Goal: Transaction & Acquisition: Download file/media

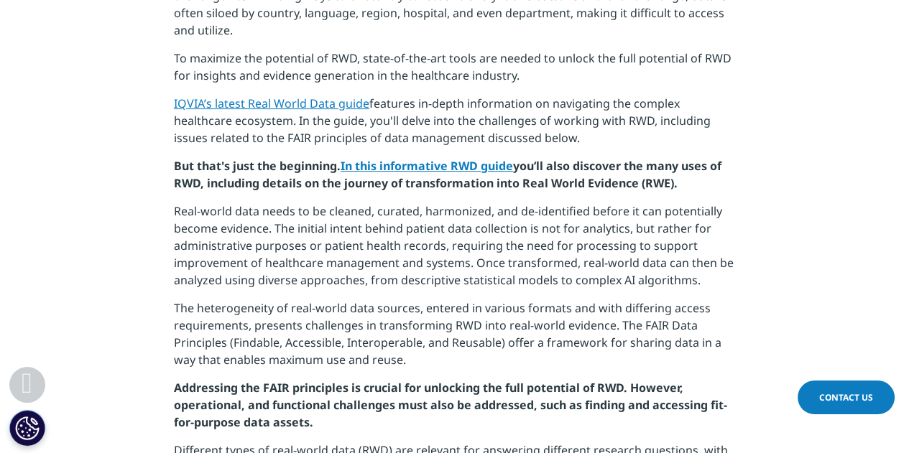
scroll to position [790, 0]
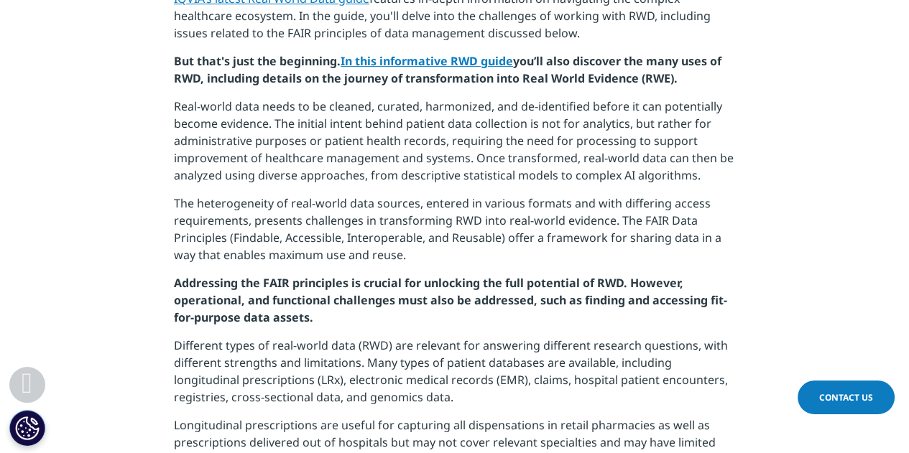
click at [495, 153] on p "Real-world data needs to be cleaned, curated, harmonized, and de-identified bef…" at bounding box center [454, 146] width 561 height 97
click at [510, 206] on p "The heterogeneity of real-world data sources, entered in various formats and wi…" at bounding box center [454, 235] width 561 height 80
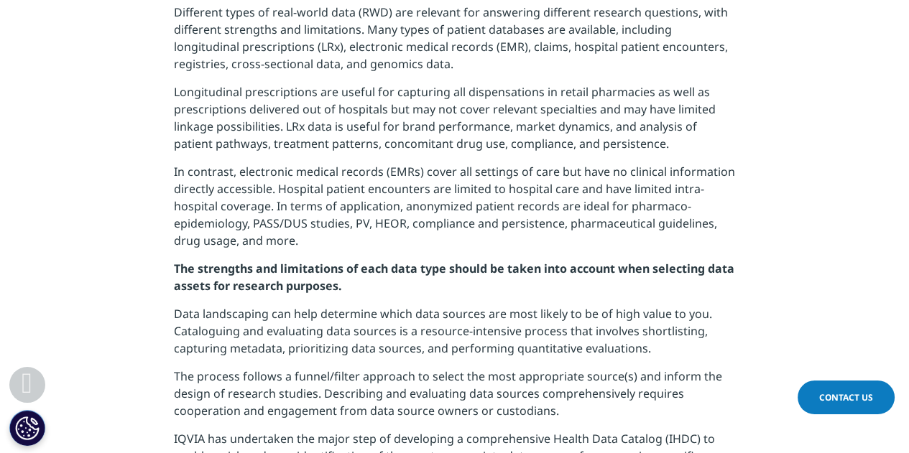
scroll to position [1437, 0]
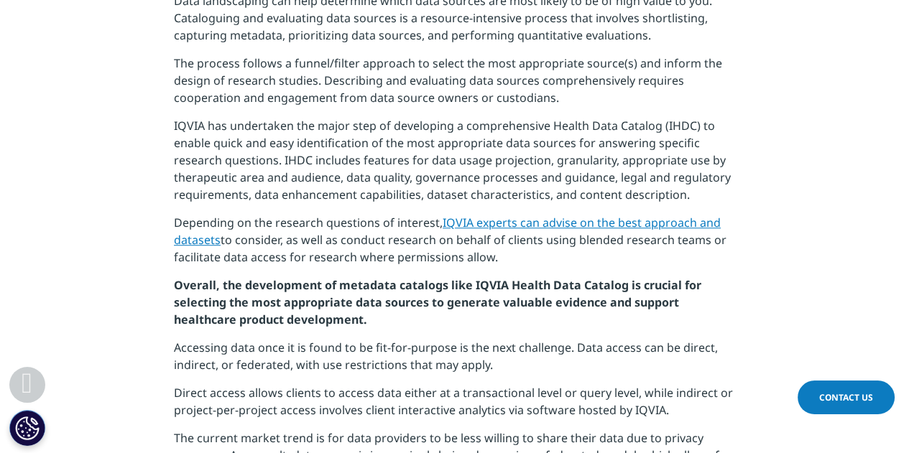
click at [557, 124] on p "IQVIA has undertaken the major step of developing a comprehensive Health Data C…" at bounding box center [454, 165] width 561 height 97
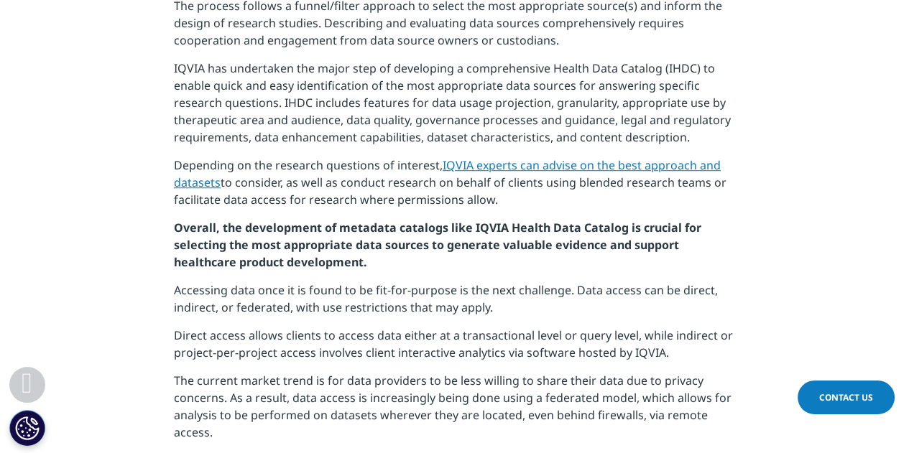
scroll to position [1509, 0]
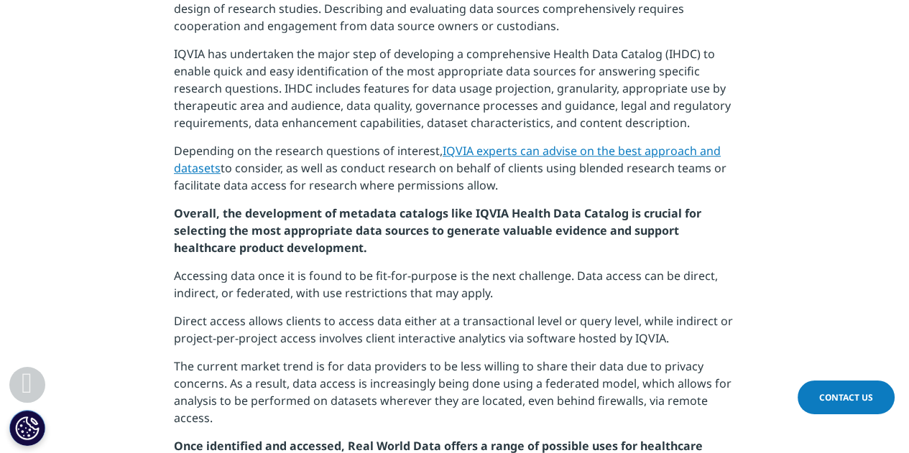
drag, startPoint x: 560, startPoint y: 131, endPoint x: 432, endPoint y: 200, distance: 145.3
click at [432, 205] on p "Overall, the development of metadata catalogs like IQVIA Health Data Catalog is…" at bounding box center [454, 236] width 561 height 62
click at [557, 241] on p "Overall, the development of metadata catalogs like IQVIA Health Data Catalog is…" at bounding box center [454, 236] width 561 height 62
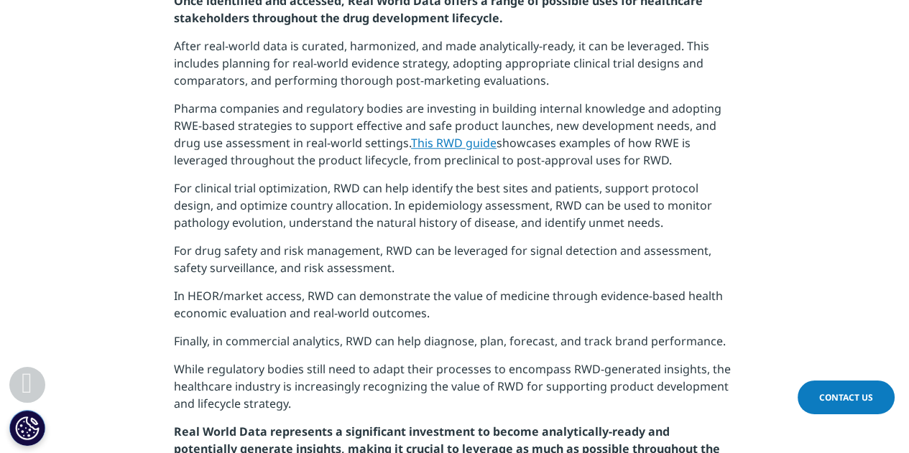
scroll to position [1940, 0]
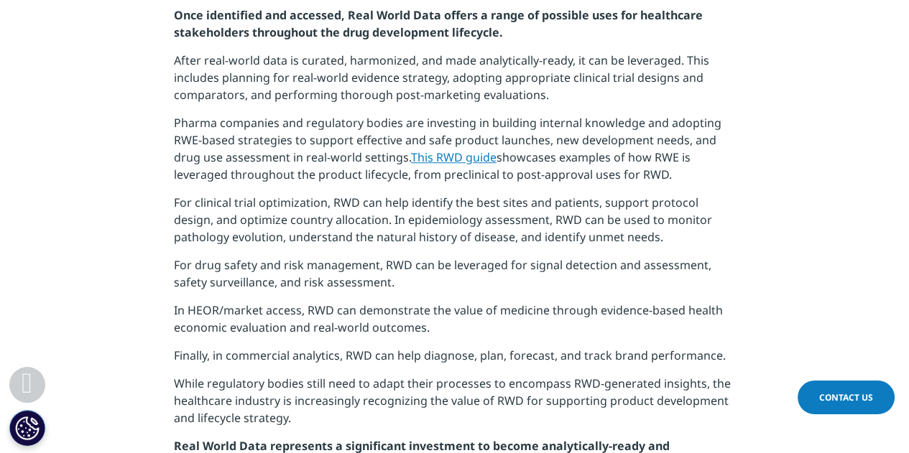
click at [550, 256] on p "For drug safety and risk management, RWD can be leveraged for signal detection …" at bounding box center [454, 278] width 561 height 45
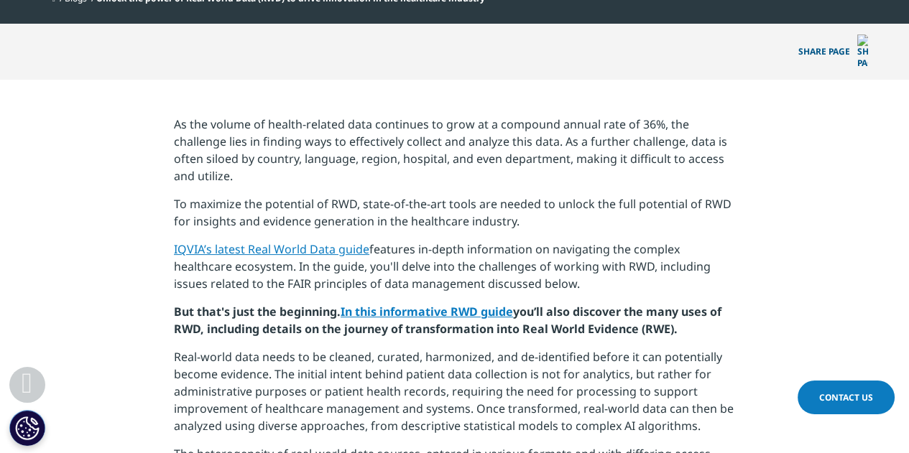
scroll to position [503, 0]
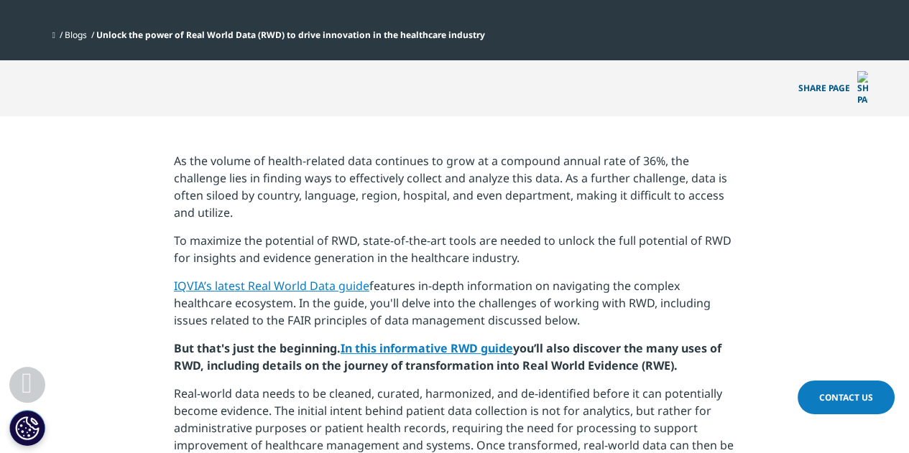
click at [481, 239] on p "To maximize the potential of RWD, state-of-the-art tools are needed to unlock t…" at bounding box center [454, 254] width 561 height 45
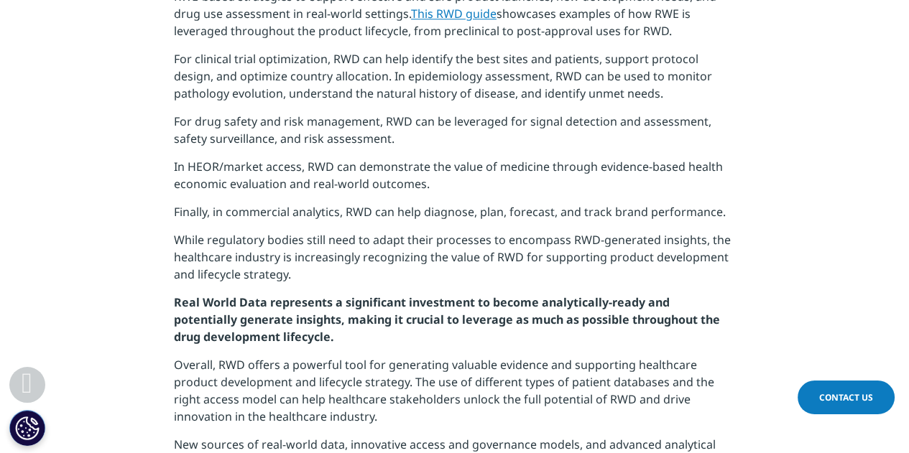
scroll to position [2299, 0]
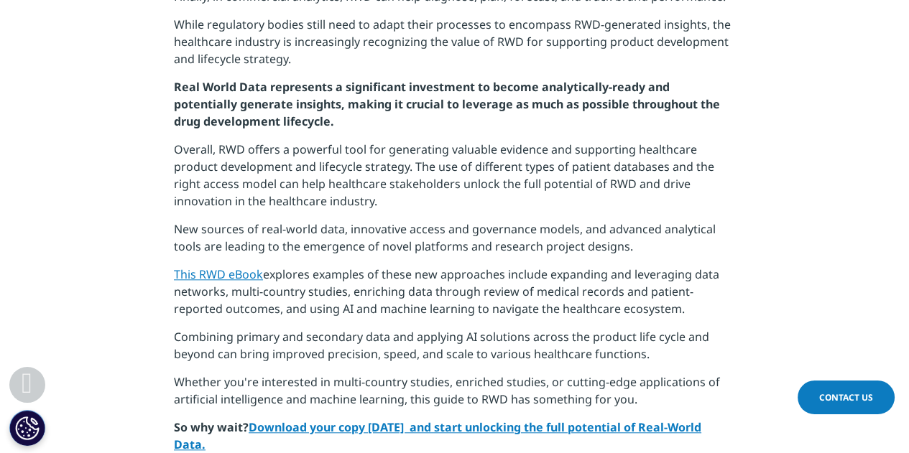
click at [190, 267] on link "This RWD eBook" at bounding box center [218, 275] width 89 height 16
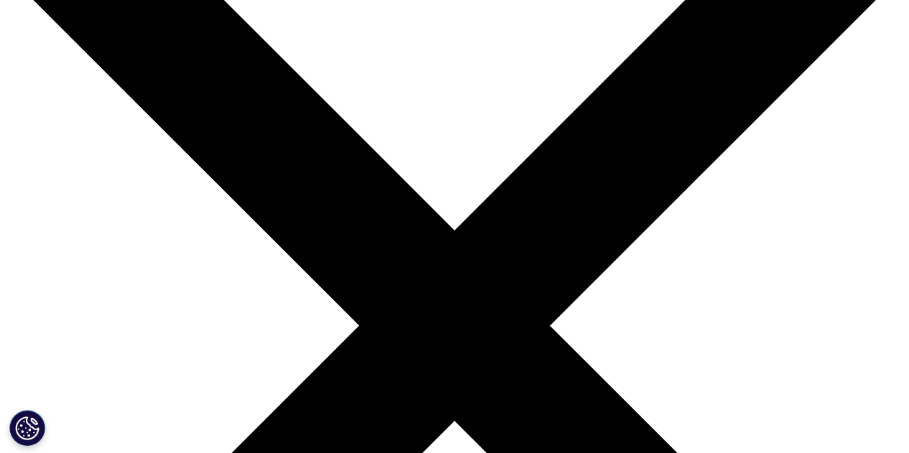
scroll to position [72, 0]
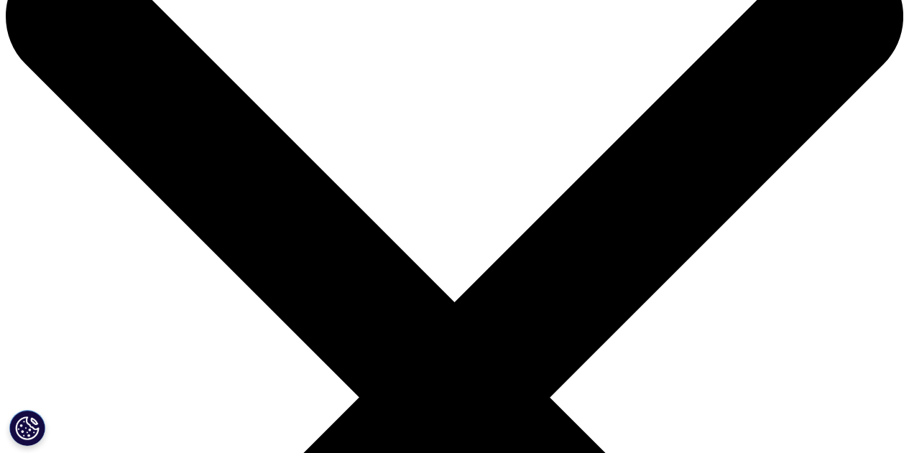
drag, startPoint x: 38, startPoint y: 115, endPoint x: 269, endPoint y: 215, distance: 251.3
copy div "Unlock the Keys to Effective Real World Data Usage"
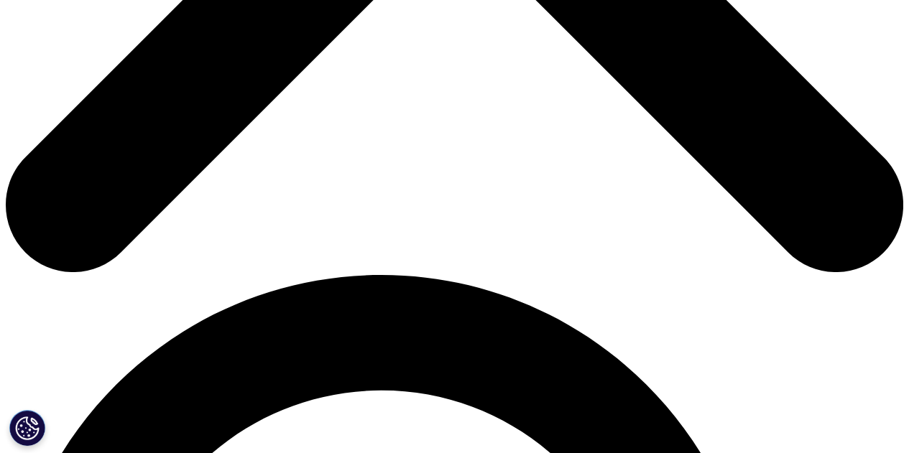
scroll to position [647, 0]
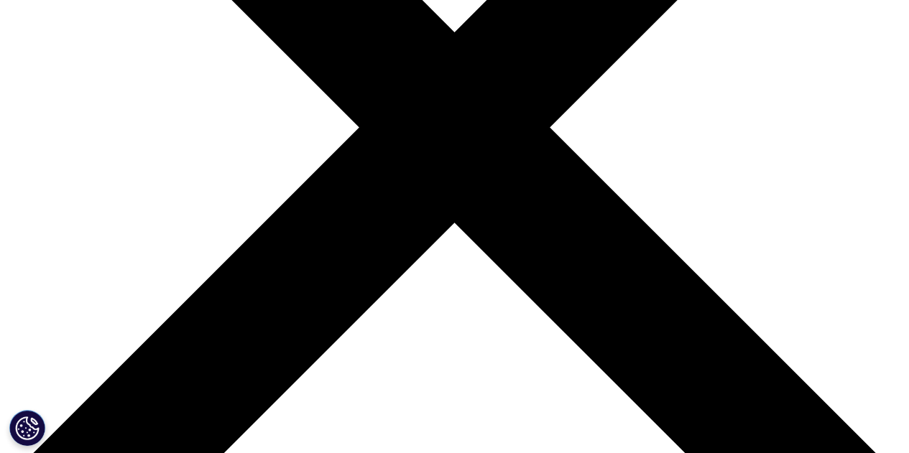
scroll to position [359, 0]
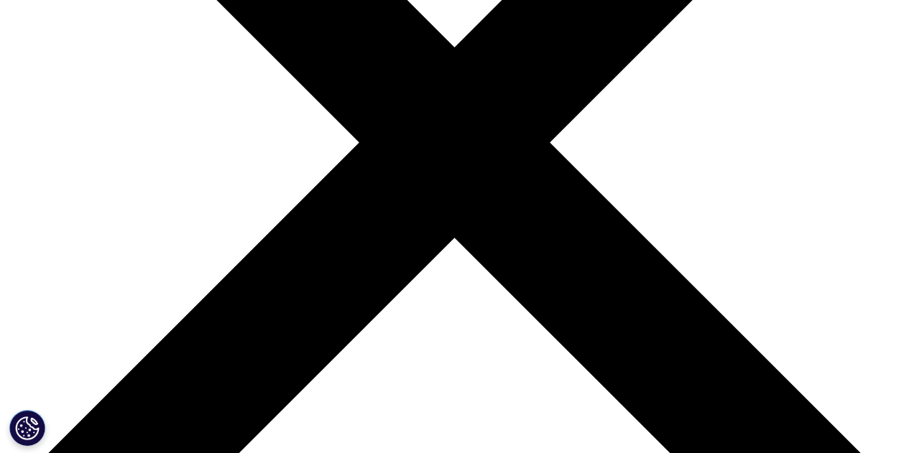
scroll to position [359, 0]
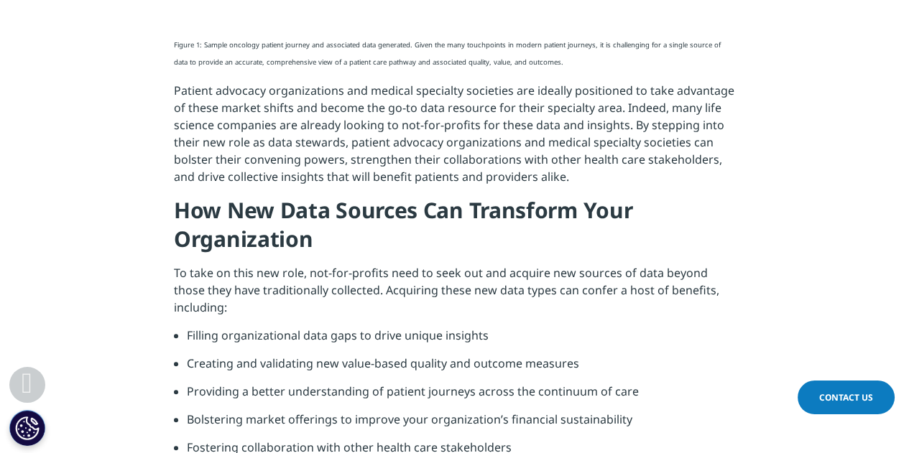
scroll to position [790, 0]
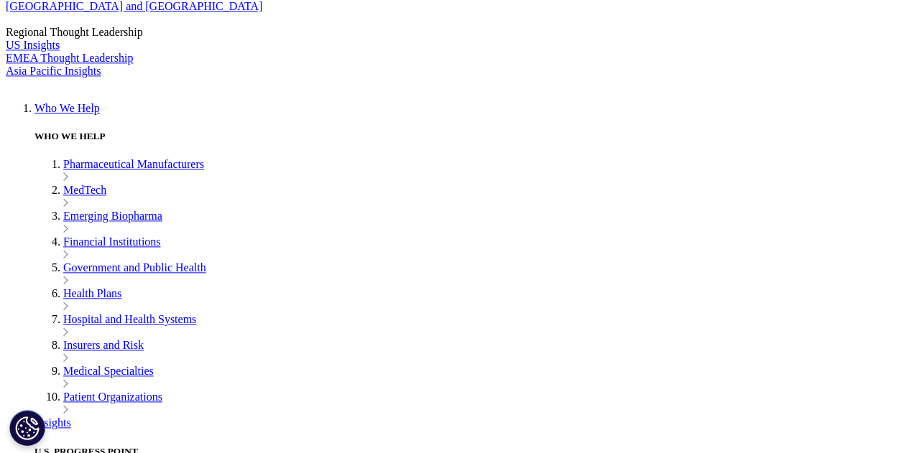
scroll to position [2945, 0]
